Goal: Information Seeking & Learning: Learn about a topic

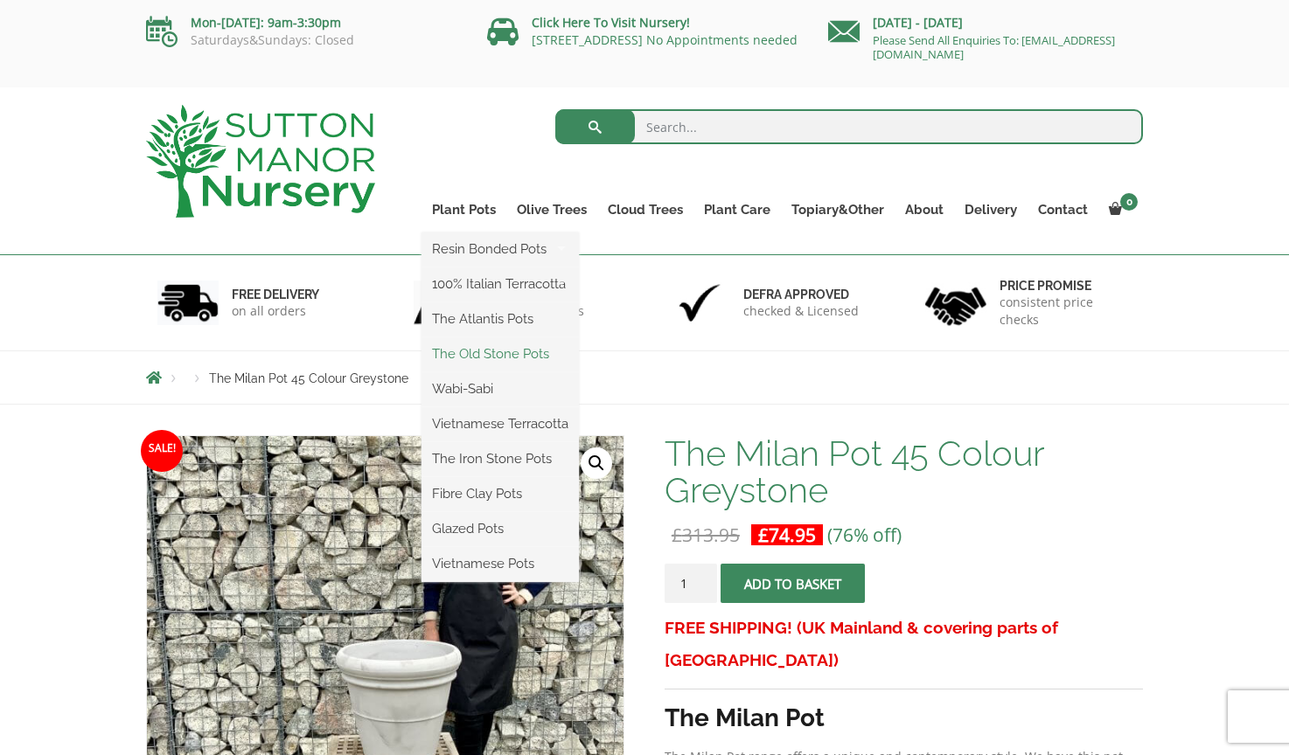
click at [518, 359] on link "The Old Stone Pots" at bounding box center [499, 354] width 157 height 26
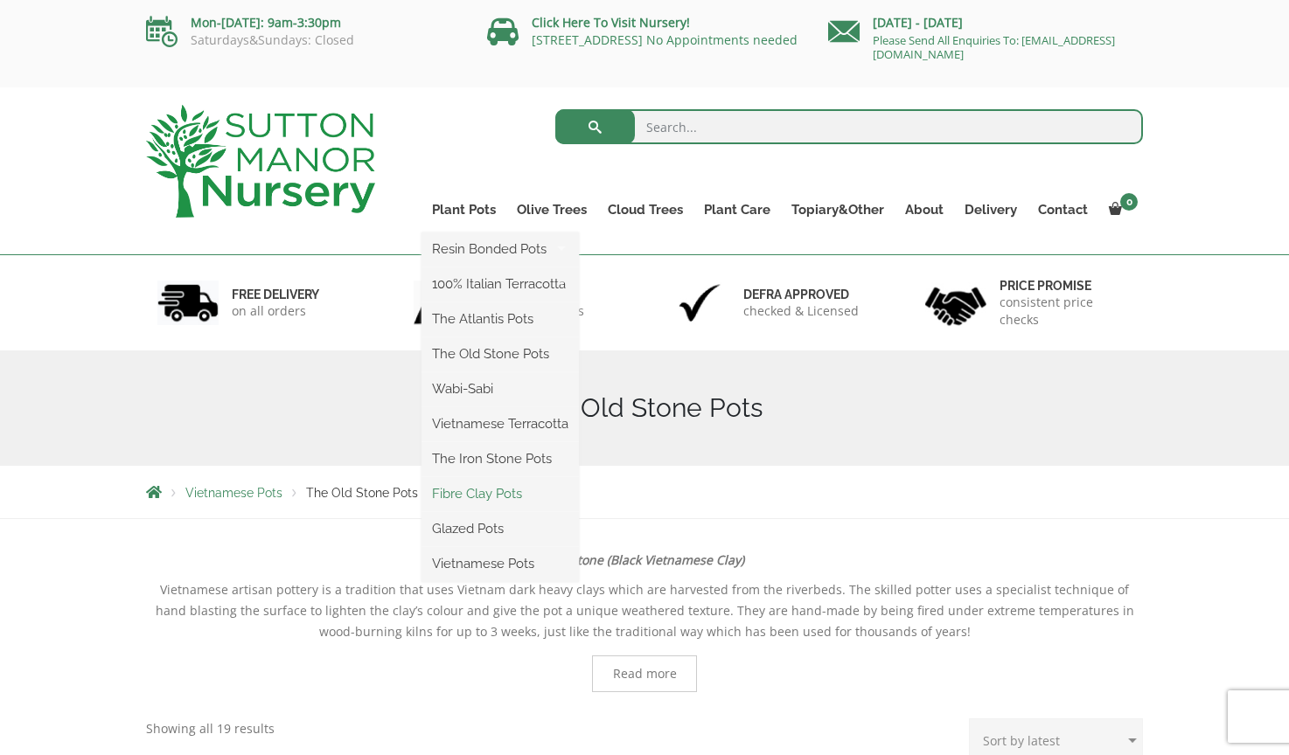
click at [495, 493] on link "Fibre Clay Pots" at bounding box center [499, 494] width 157 height 26
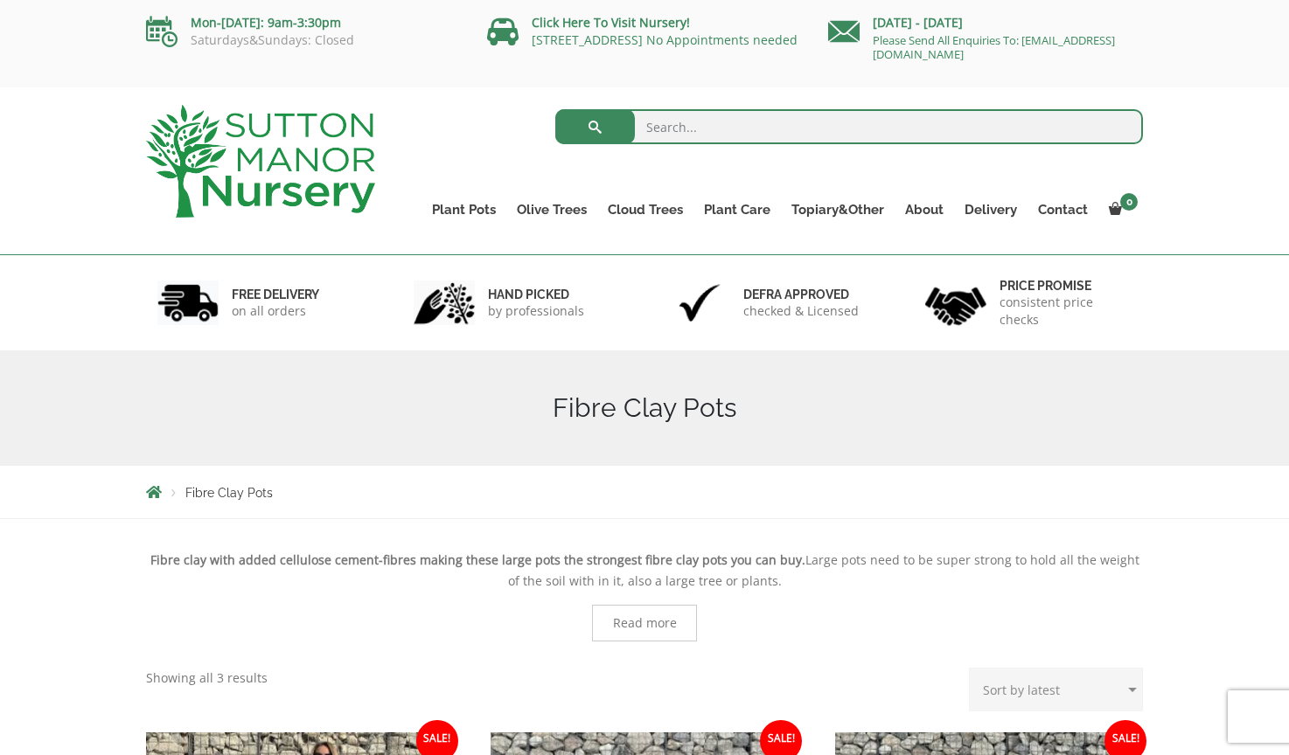
click at [697, 128] on input "search" at bounding box center [849, 126] width 588 height 35
type input "white"
click at [595, 127] on button "submit" at bounding box center [595, 126] width 80 height 35
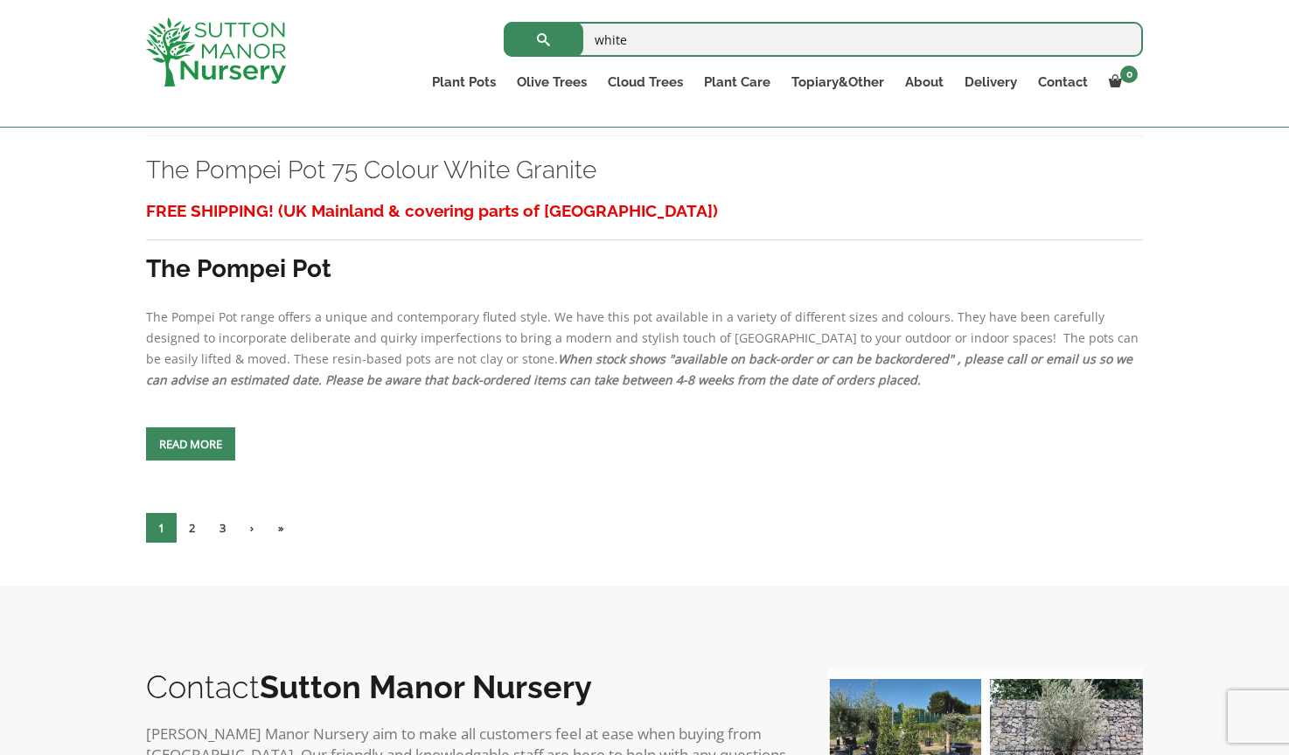
scroll to position [6120, 0]
click at [197, 542] on link "2" at bounding box center [192, 527] width 31 height 30
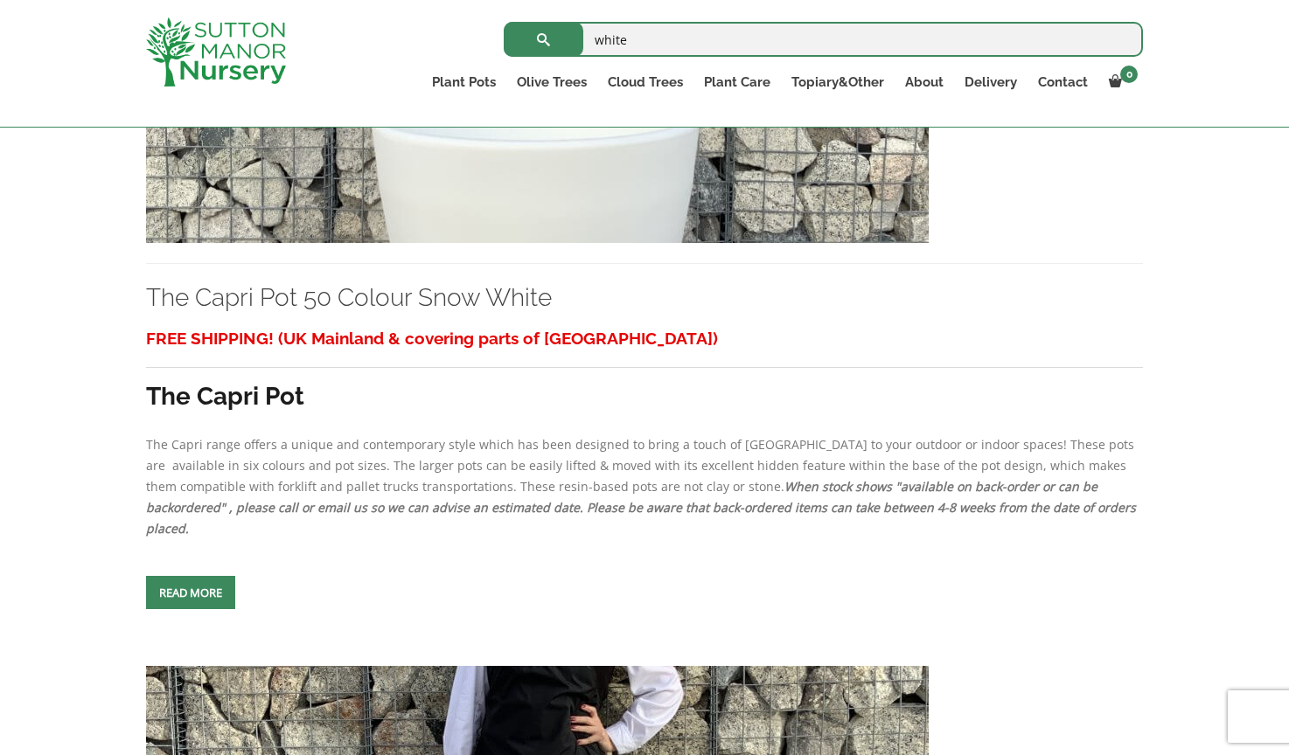
scroll to position [3757, 0]
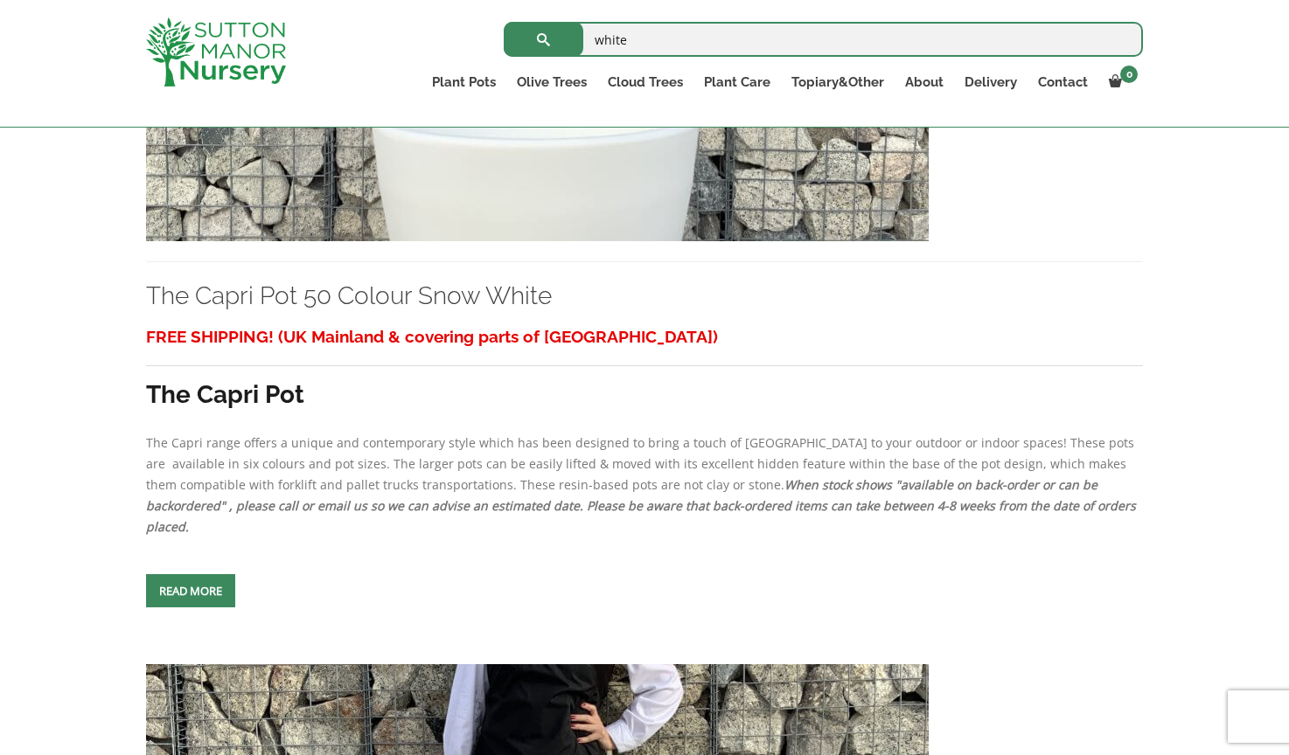
click at [621, 222] on img at bounding box center [537, 53] width 782 height 376
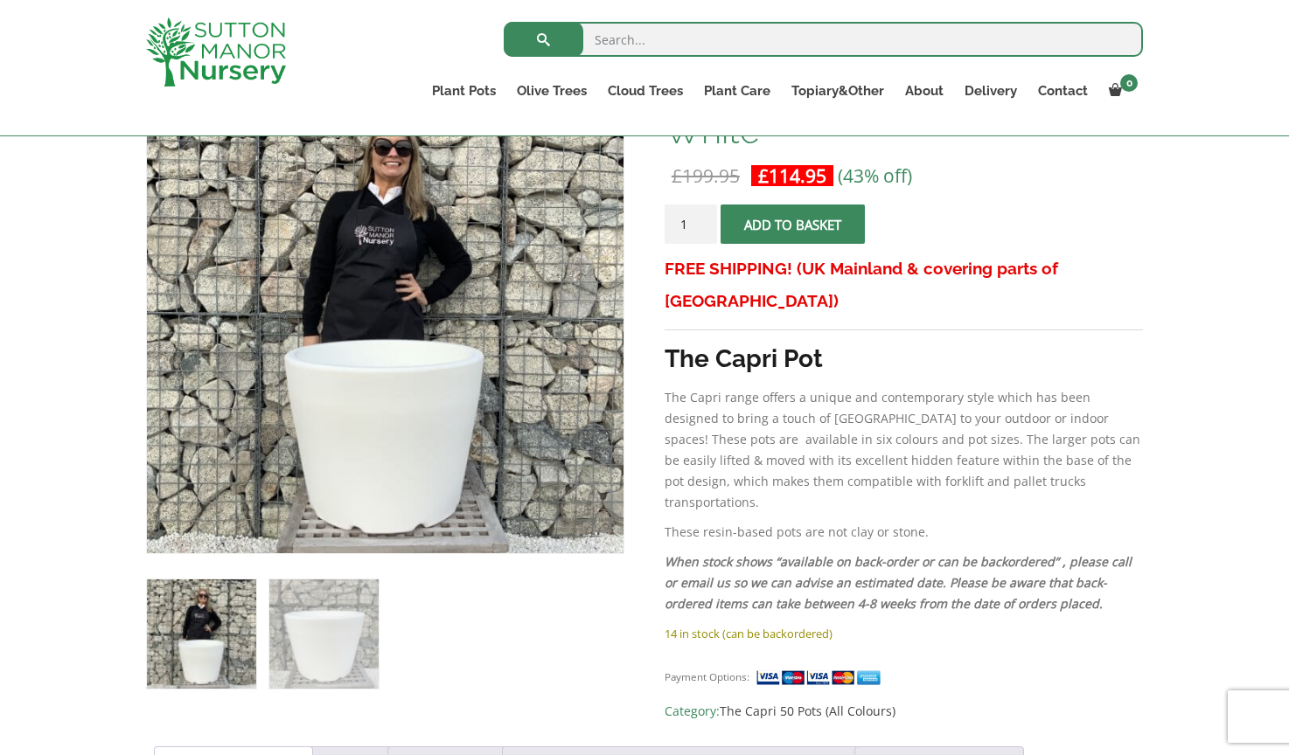
scroll to position [329, 0]
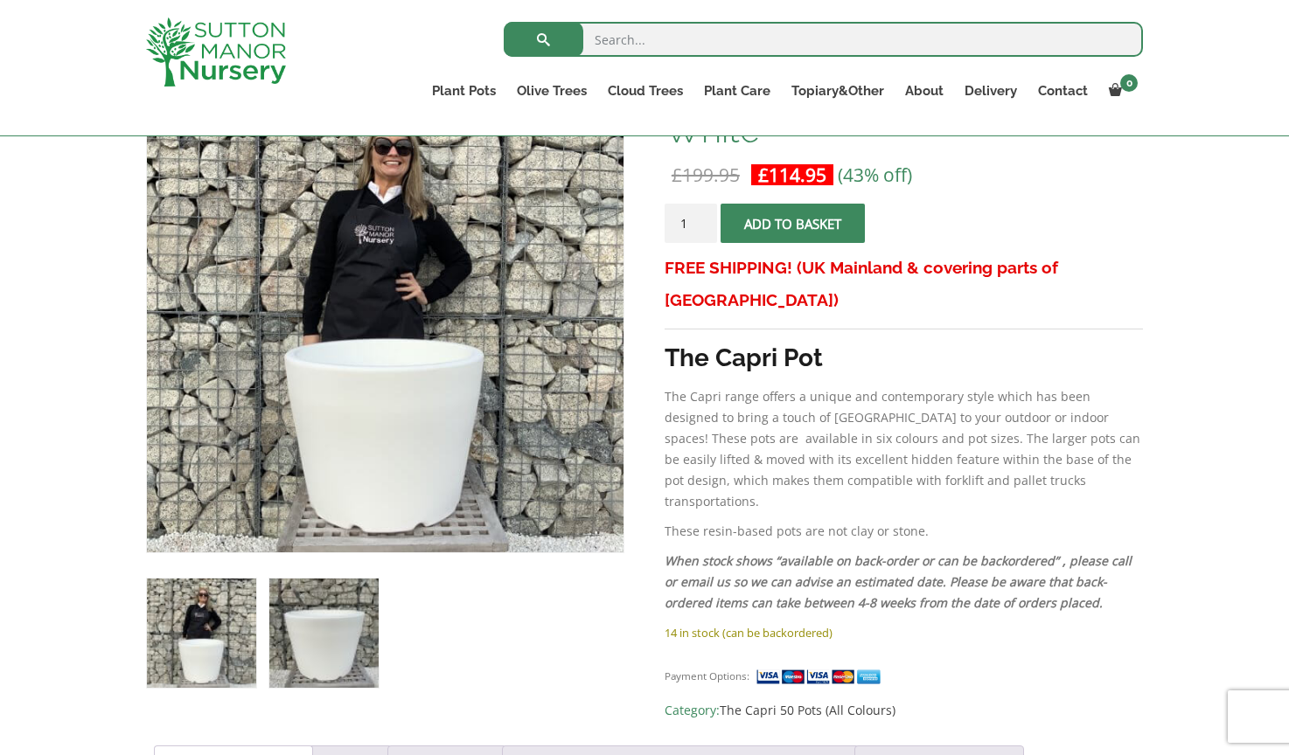
click at [312, 630] on img at bounding box center [323, 633] width 109 height 109
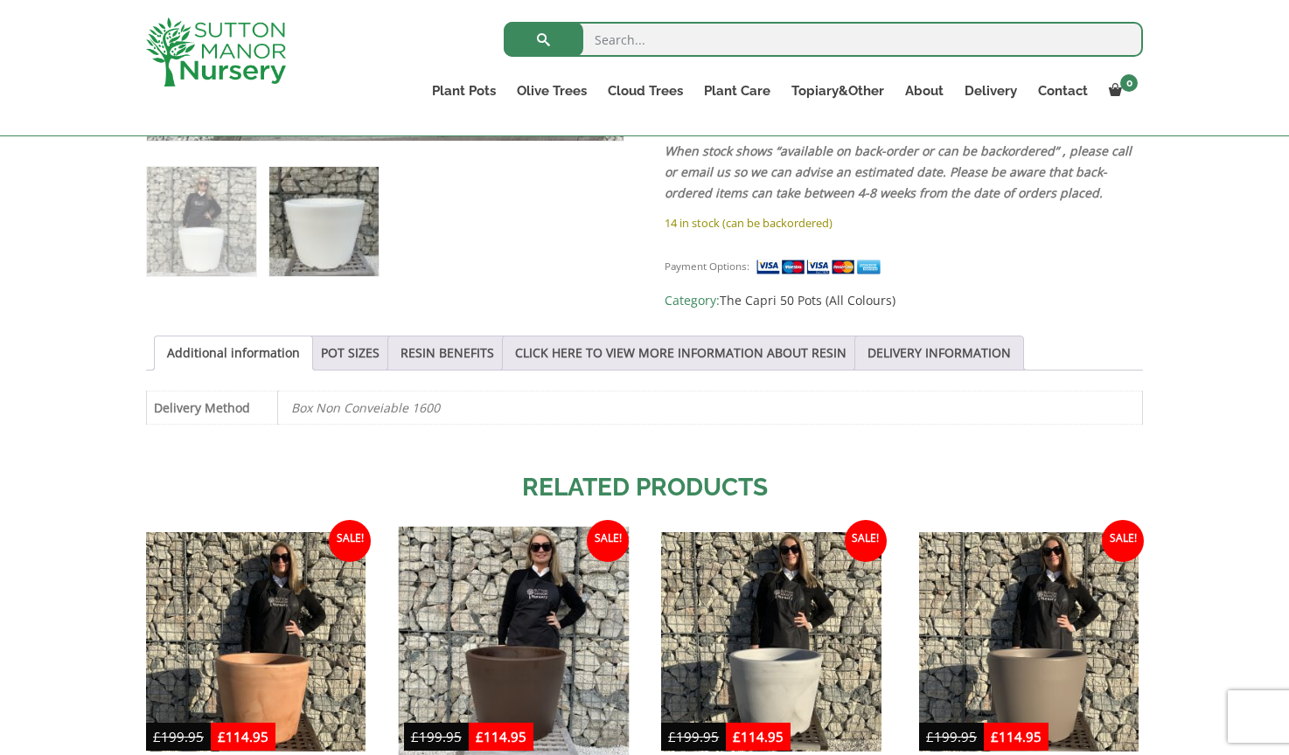
scroll to position [741, 0]
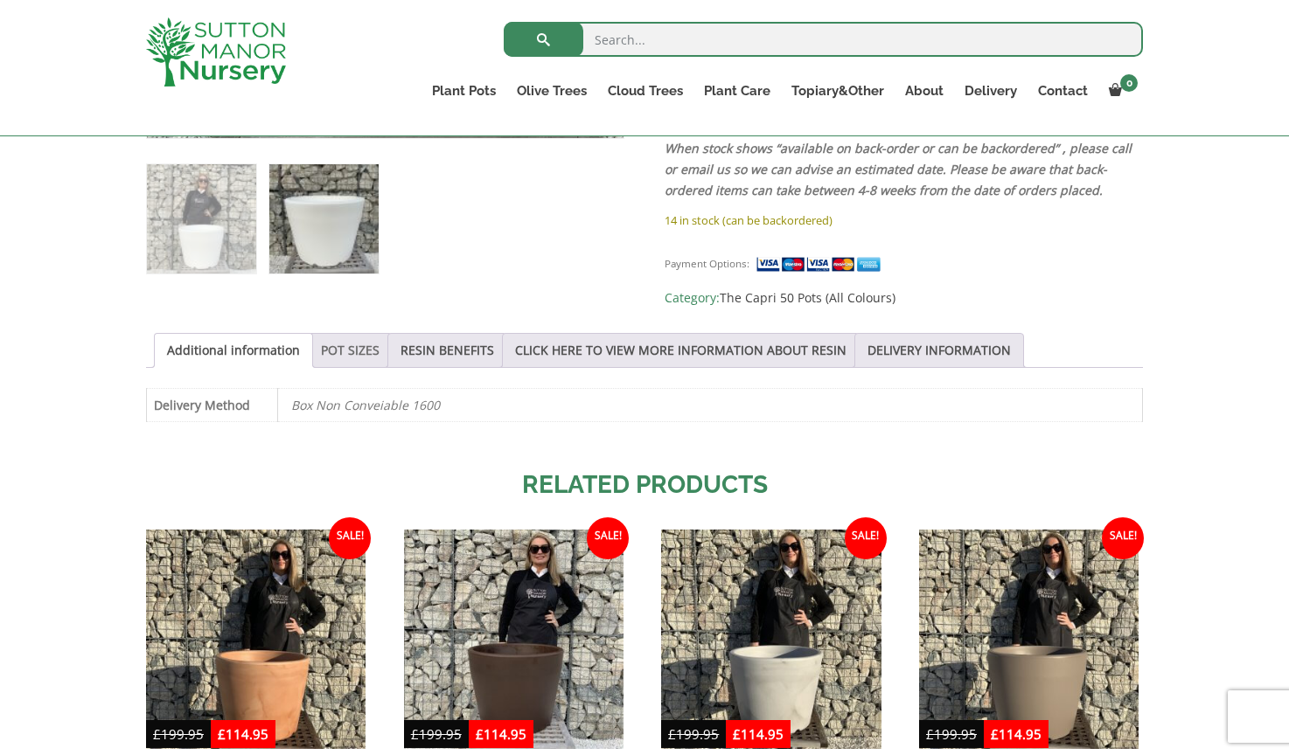
click at [379, 343] on link "POT SIZES" at bounding box center [350, 350] width 59 height 33
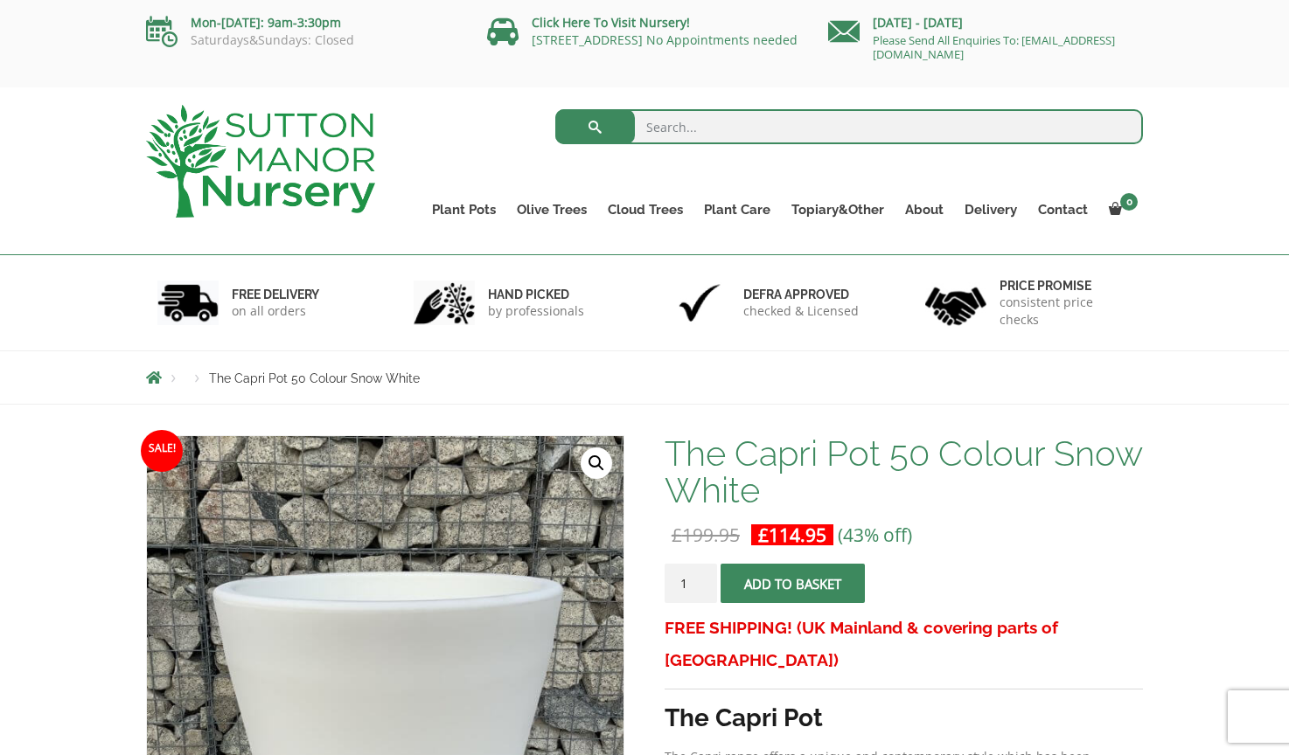
scroll to position [0, 0]
click at [713, 127] on input "search" at bounding box center [849, 126] width 588 height 35
type input "capri white"
click at [595, 127] on button "submit" at bounding box center [595, 126] width 80 height 35
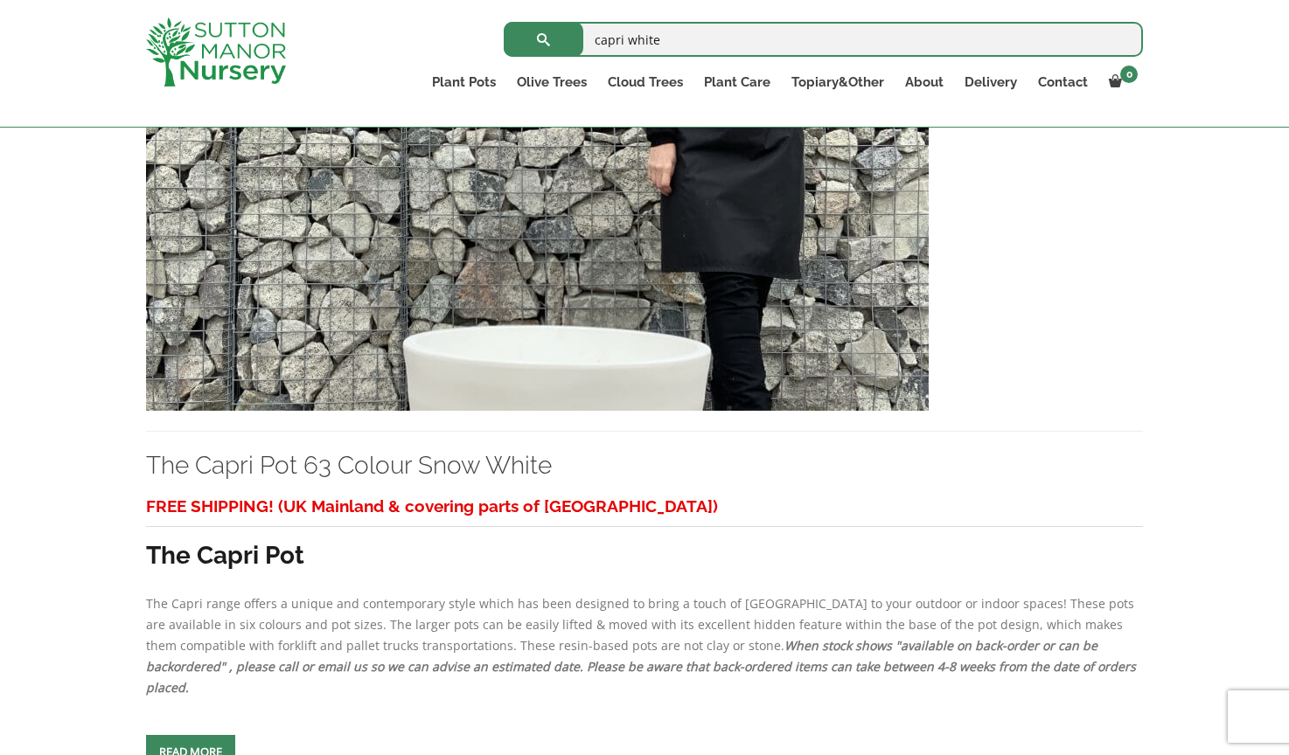
scroll to position [2091, 0]
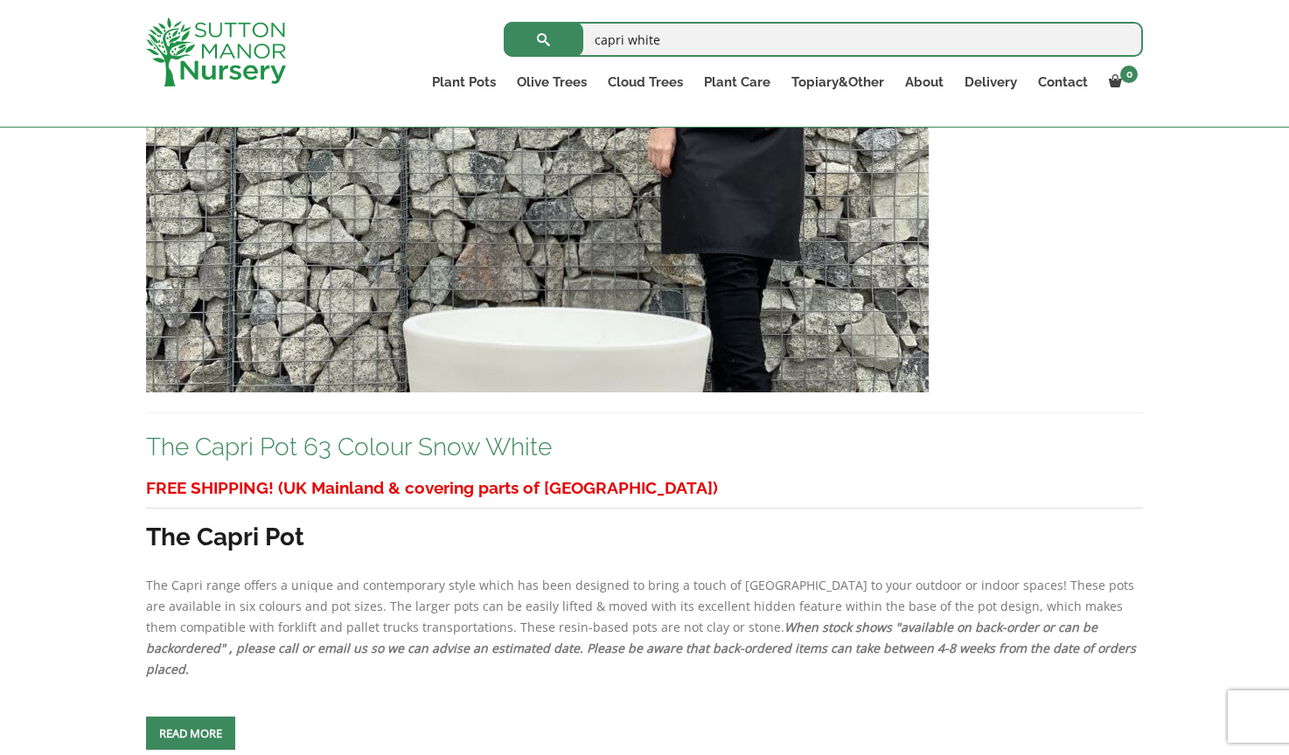
click at [393, 462] on link "The Capri Pot 63 Colour Snow White" at bounding box center [349, 447] width 406 height 29
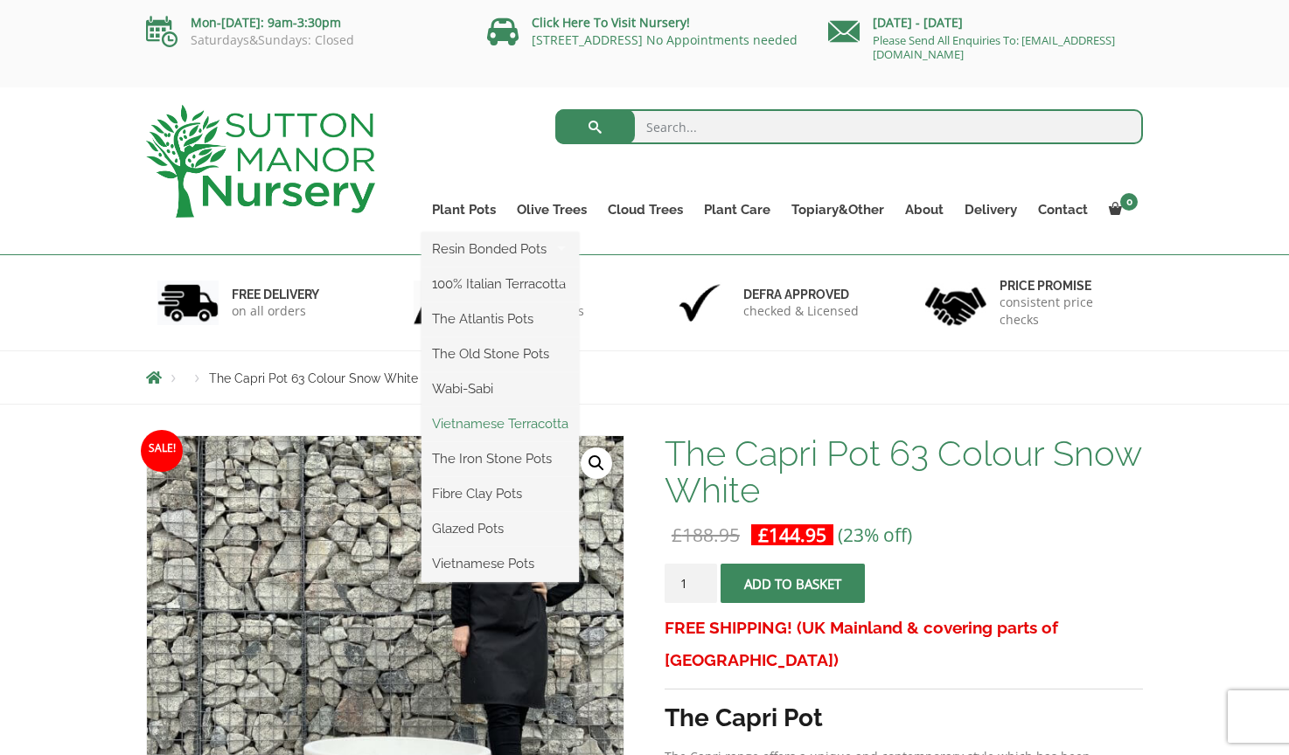
click at [485, 423] on link "Vietnamese Terracotta" at bounding box center [499, 424] width 157 height 26
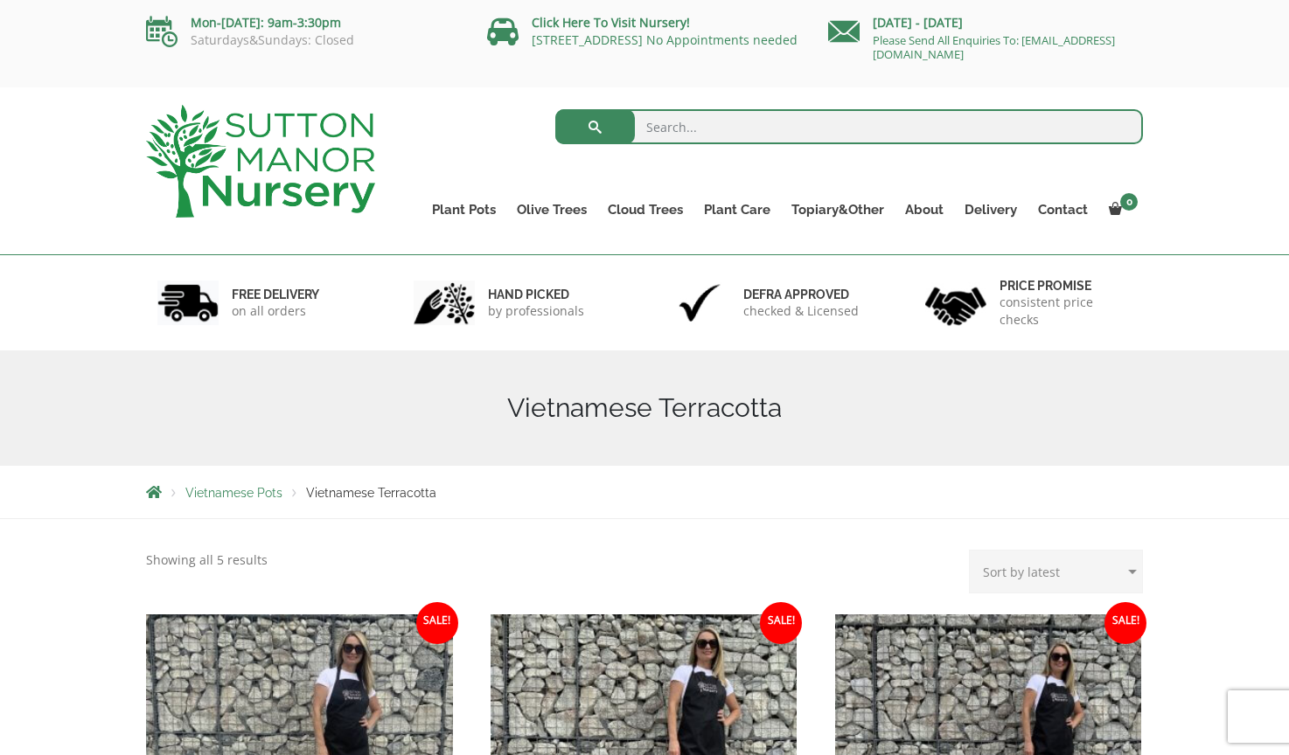
click at [688, 120] on input "search" at bounding box center [849, 126] width 588 height 35
type input "white"
click at [595, 127] on button "submit" at bounding box center [595, 126] width 80 height 35
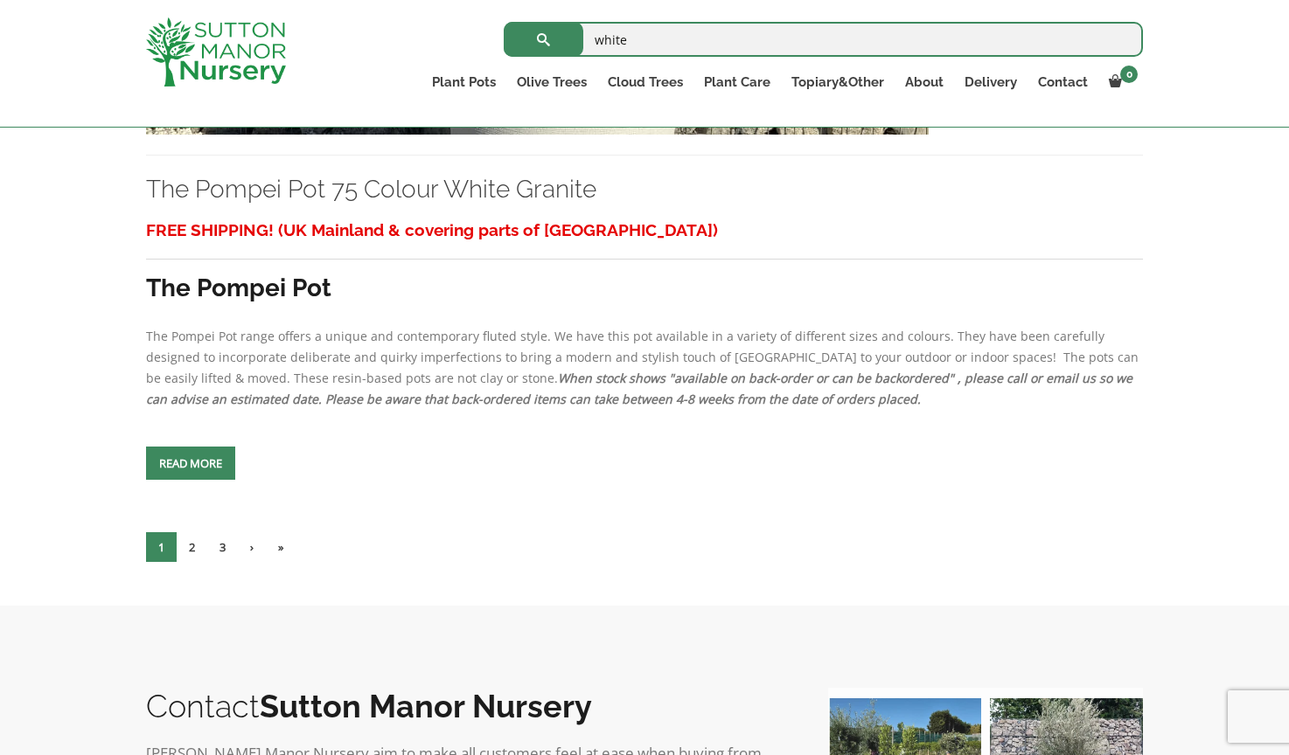
scroll to position [6093, 0]
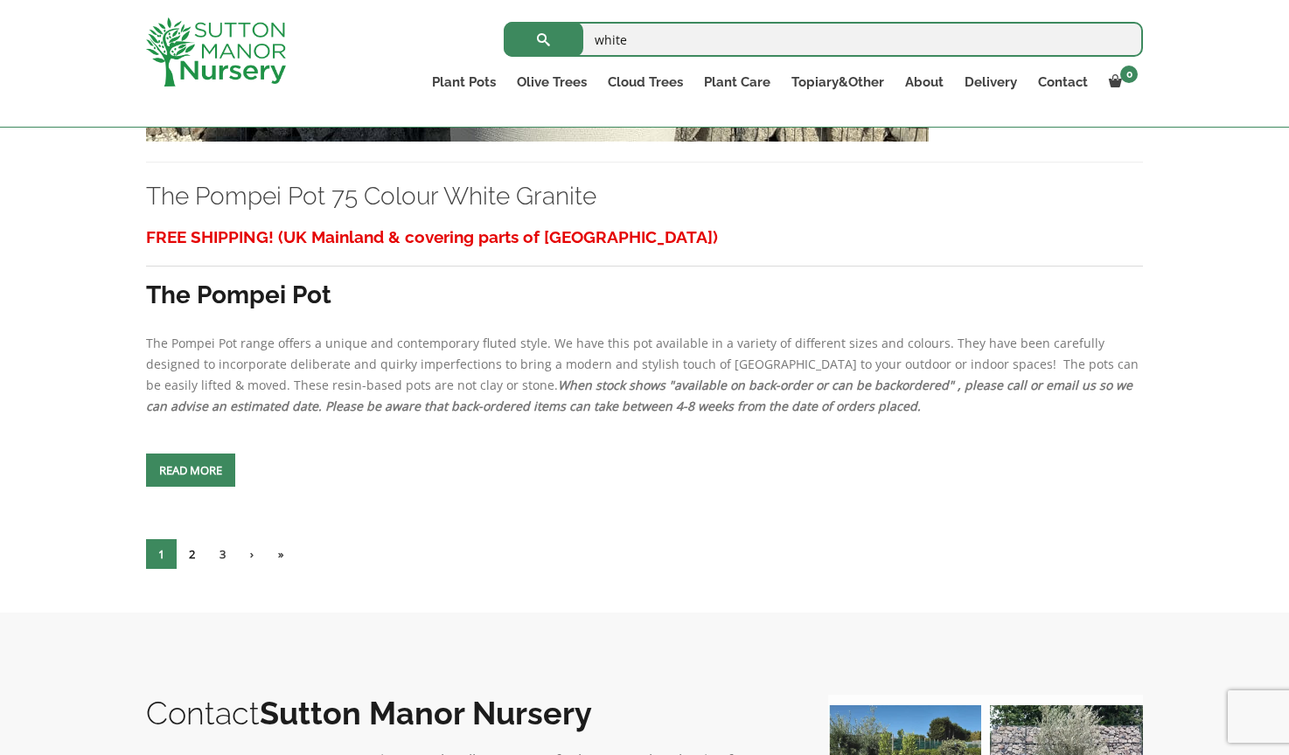
click at [192, 569] on link "2" at bounding box center [192, 554] width 31 height 30
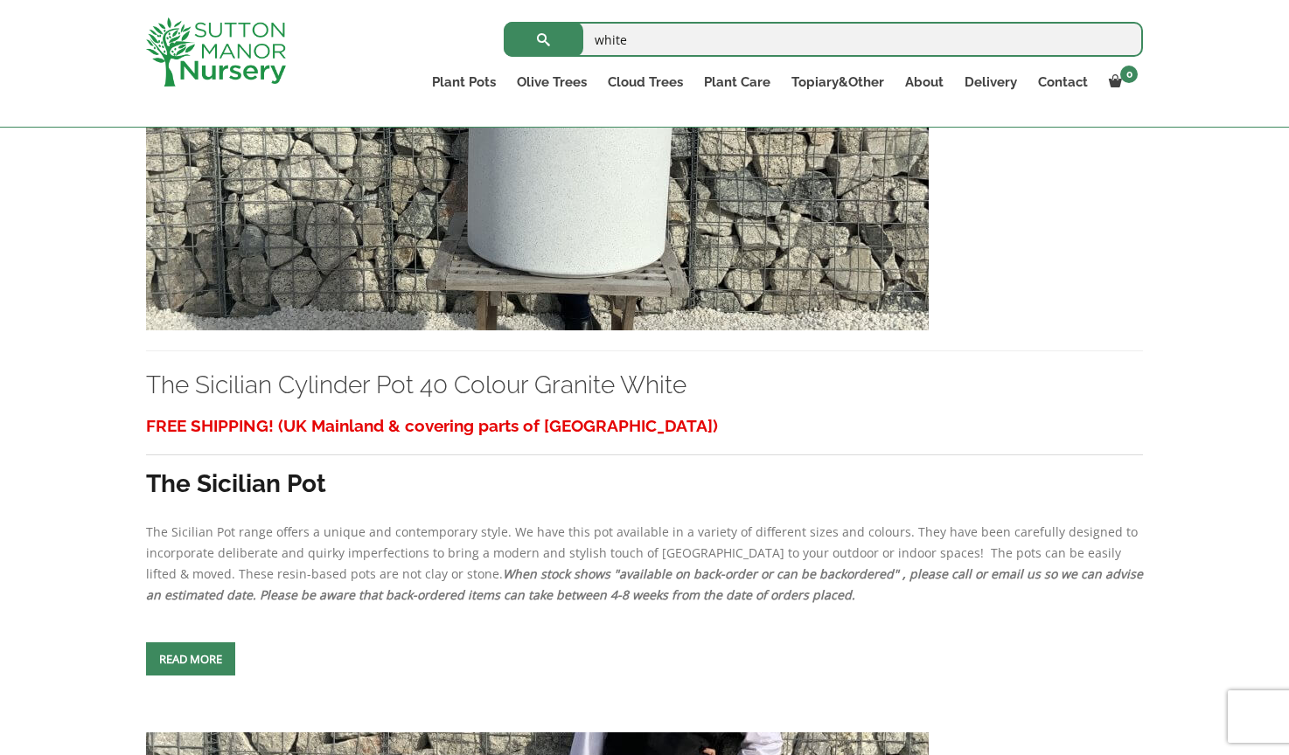
scroll to position [6020, 0]
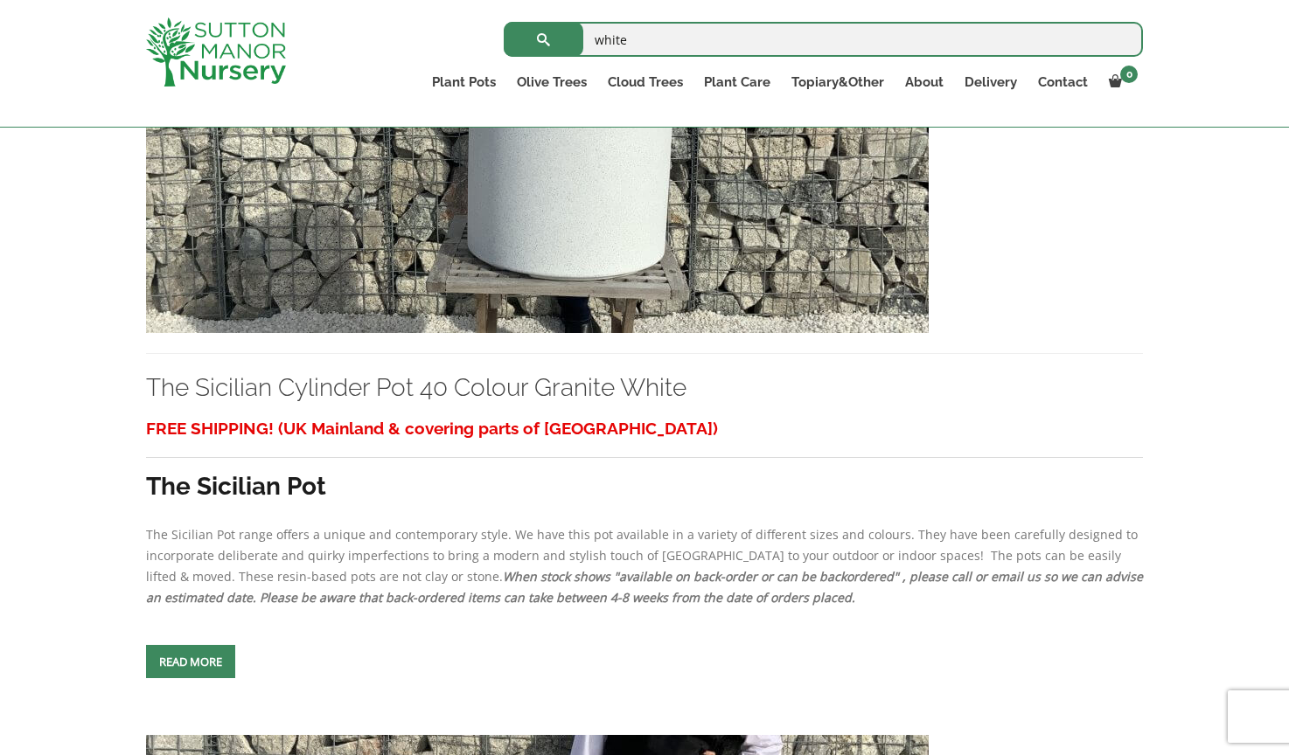
click at [460, 333] on img at bounding box center [537, 145] width 782 height 376
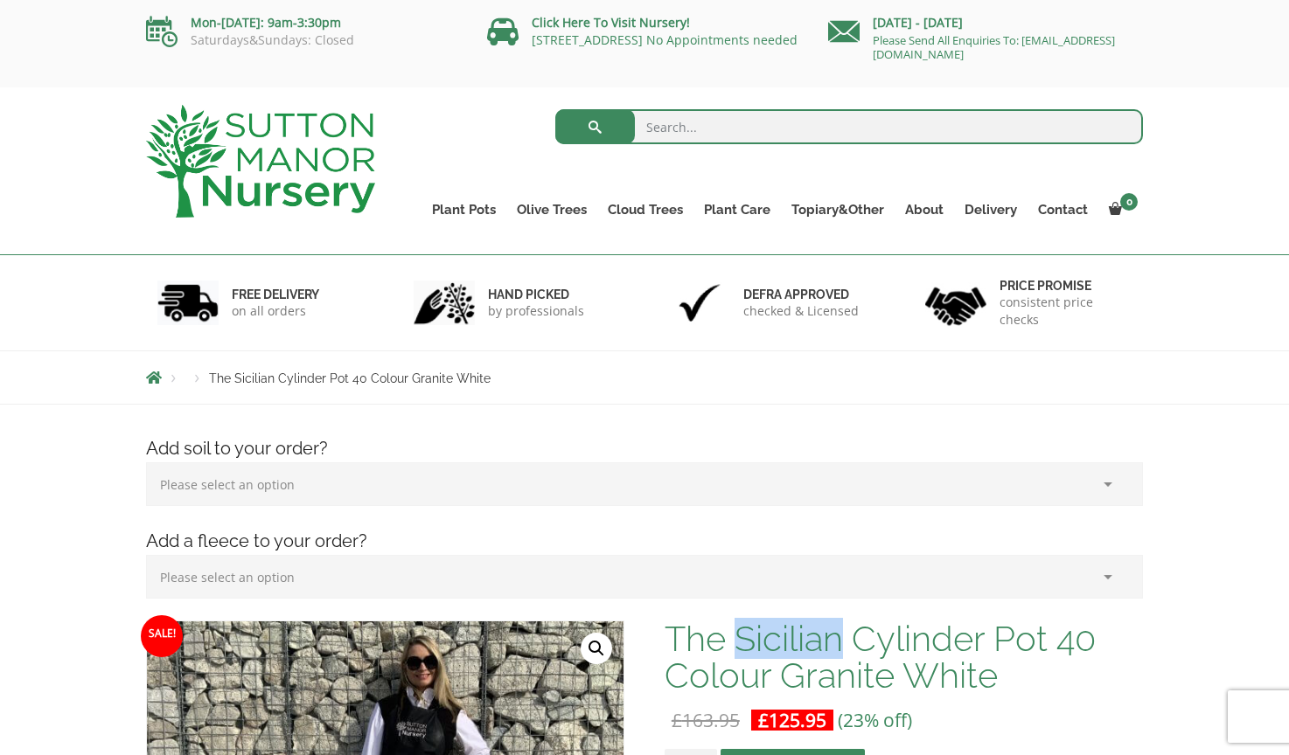
drag, startPoint x: 734, startPoint y: 639, endPoint x: 848, endPoint y: 637, distance: 113.7
click at [848, 637] on h1 "The Sicilian Cylinder Pot 40 Colour Granite White" at bounding box center [903, 657] width 478 height 73
copy h1 "Sicilian"
click at [743, 125] on input "search" at bounding box center [849, 126] width 588 height 35
paste input "Sicilian"
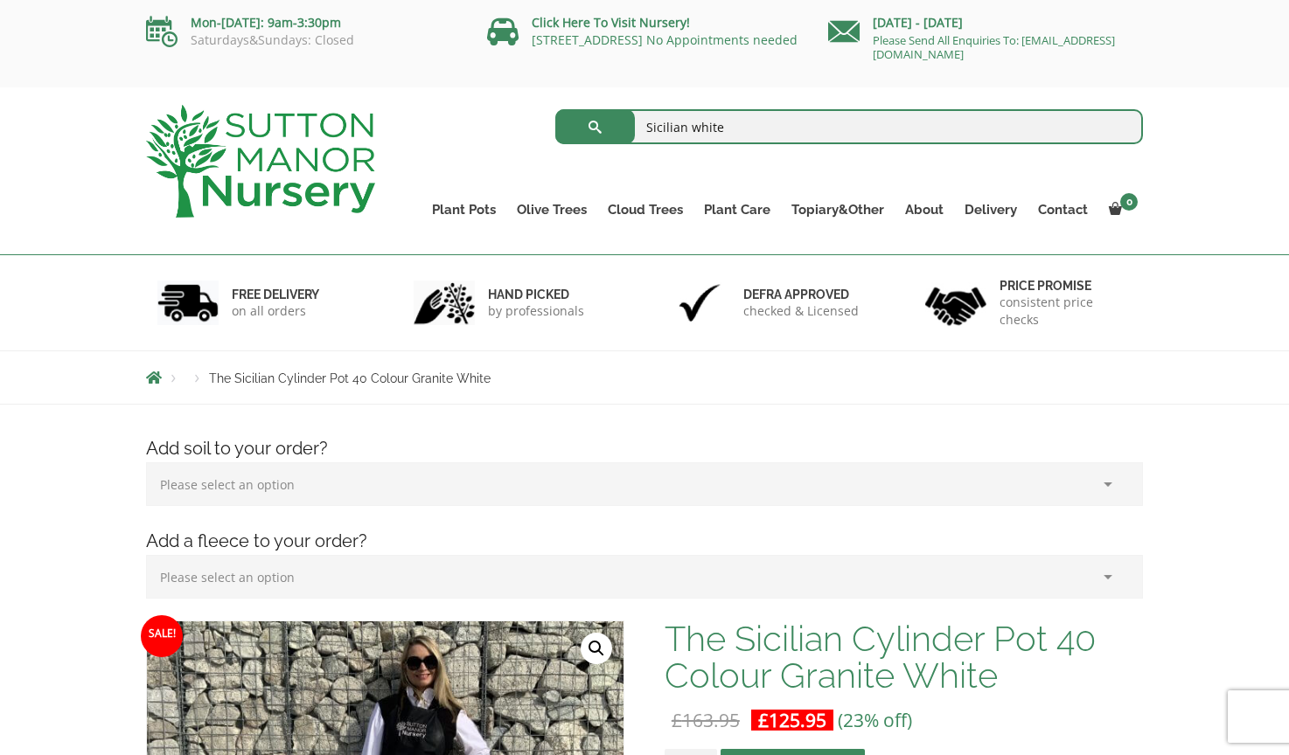
type input "Sicilian white"
click at [595, 127] on button "submit" at bounding box center [595, 126] width 80 height 35
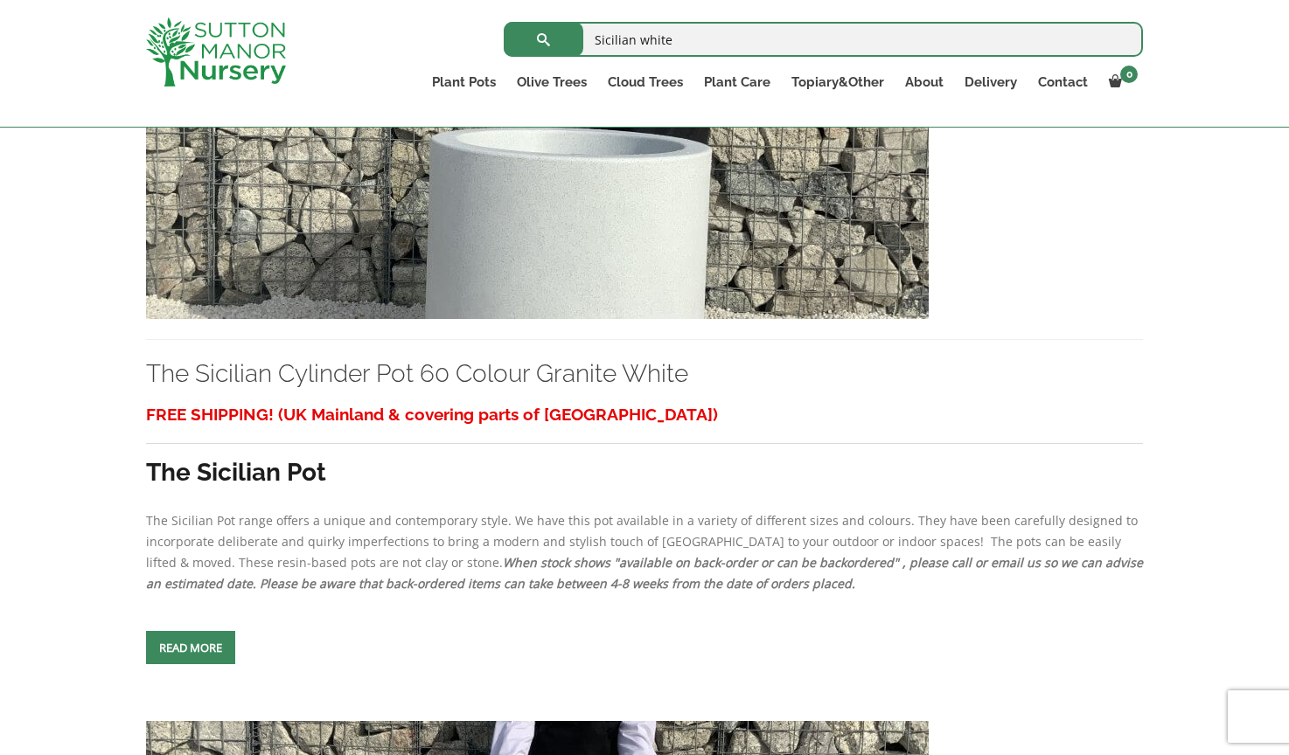
scroll to position [1346, 0]
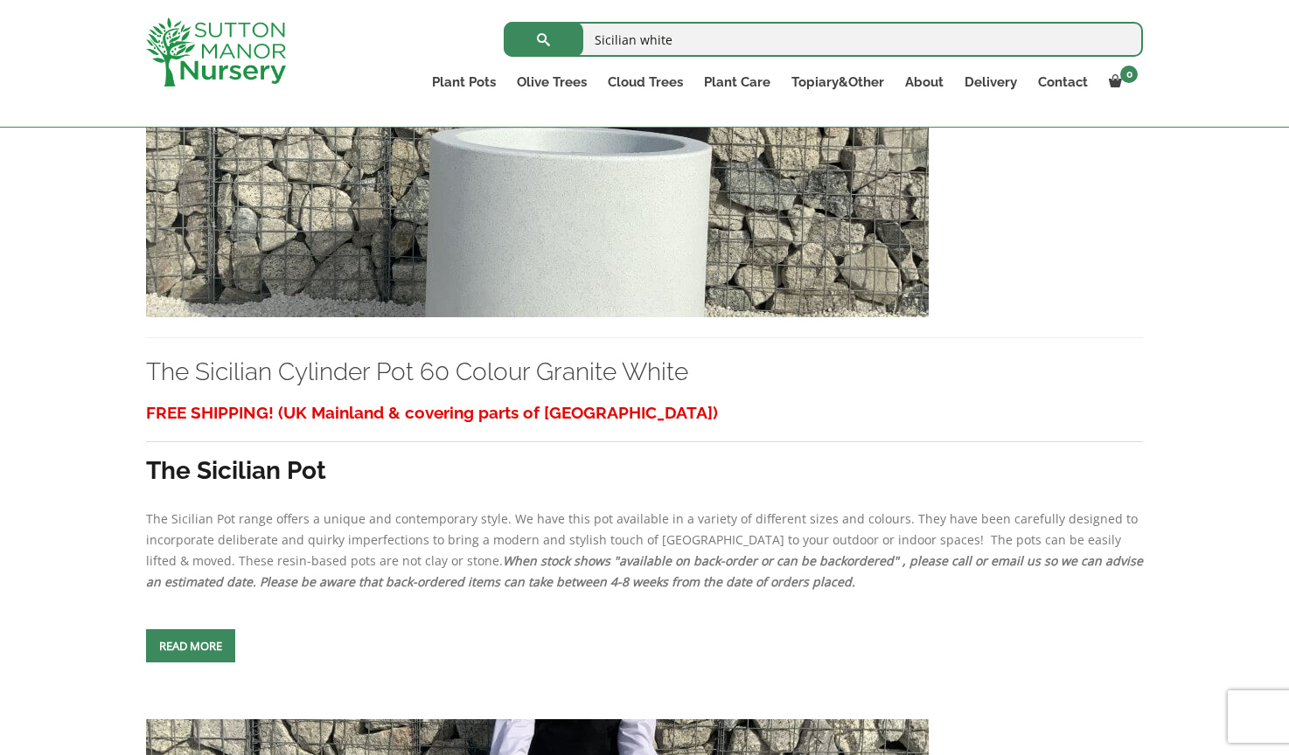
click at [383, 220] on img at bounding box center [537, 129] width 782 height 376
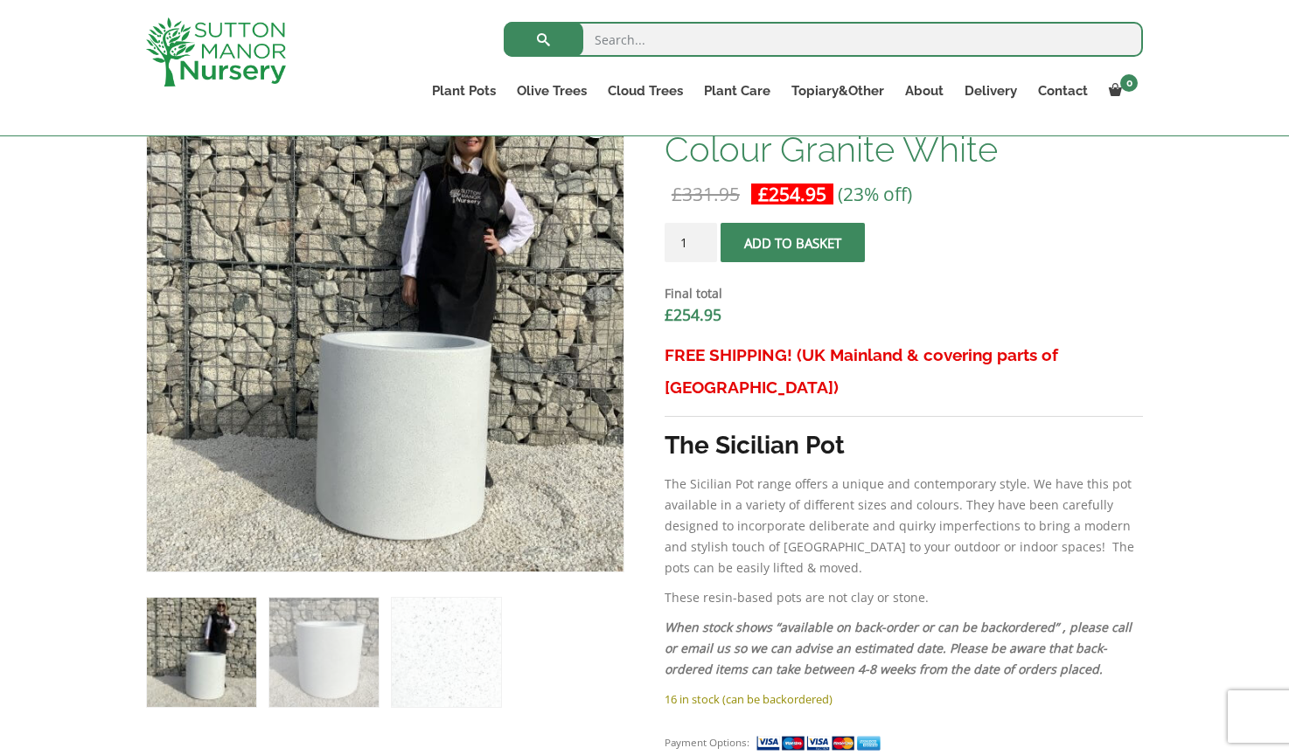
scroll to position [497, 0]
